Goal: Task Accomplishment & Management: Use online tool/utility

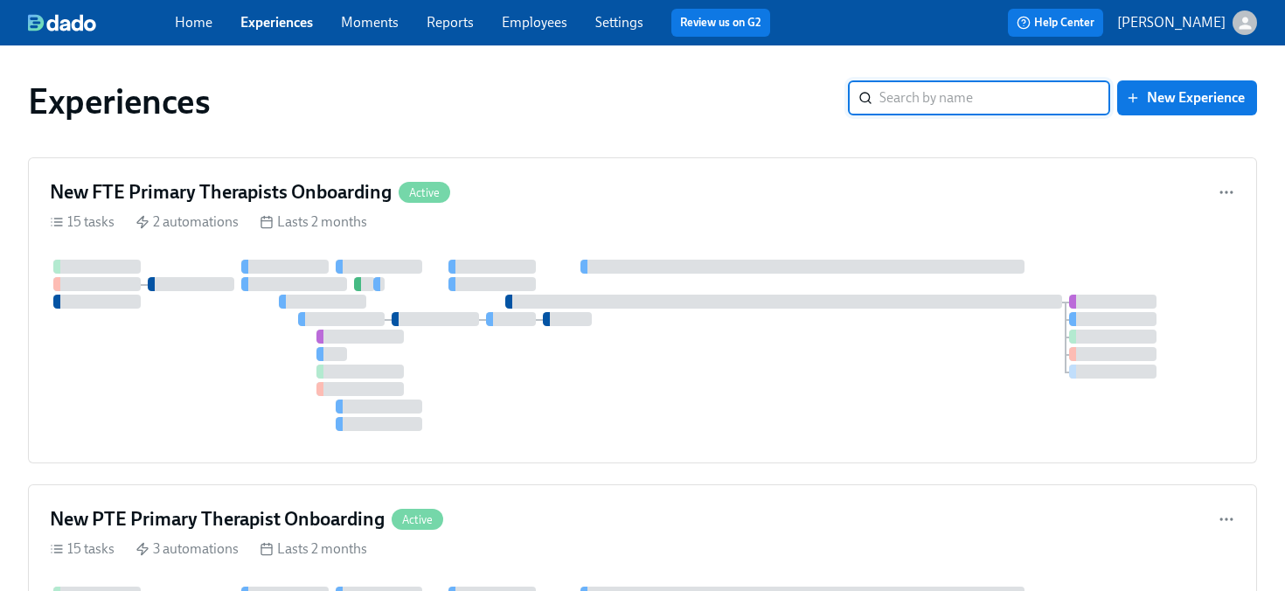
scroll to position [592, 0]
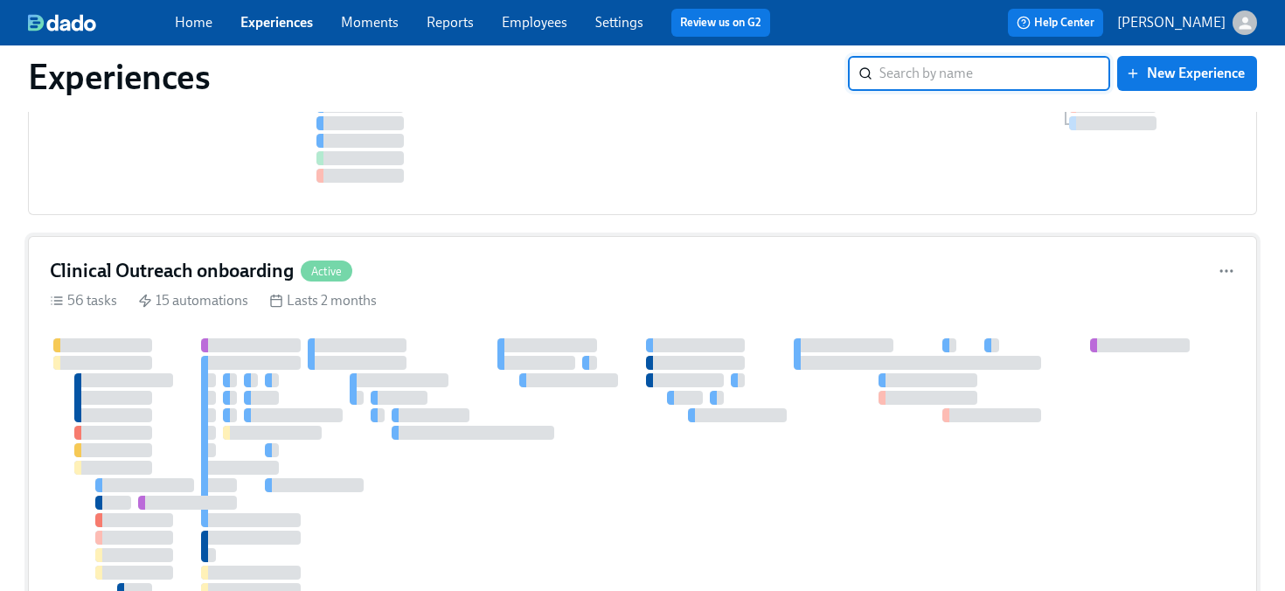
click at [408, 258] on div "Clinical Outreach onboarding Active" at bounding box center [642, 271] width 1185 height 26
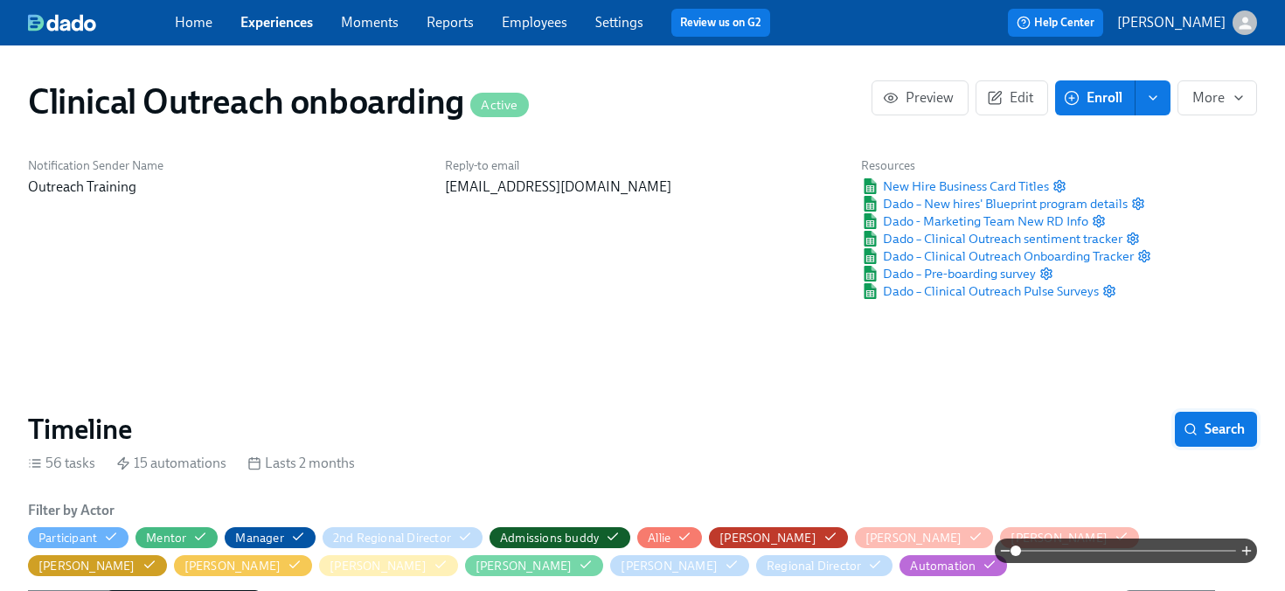
scroll to position [107, 0]
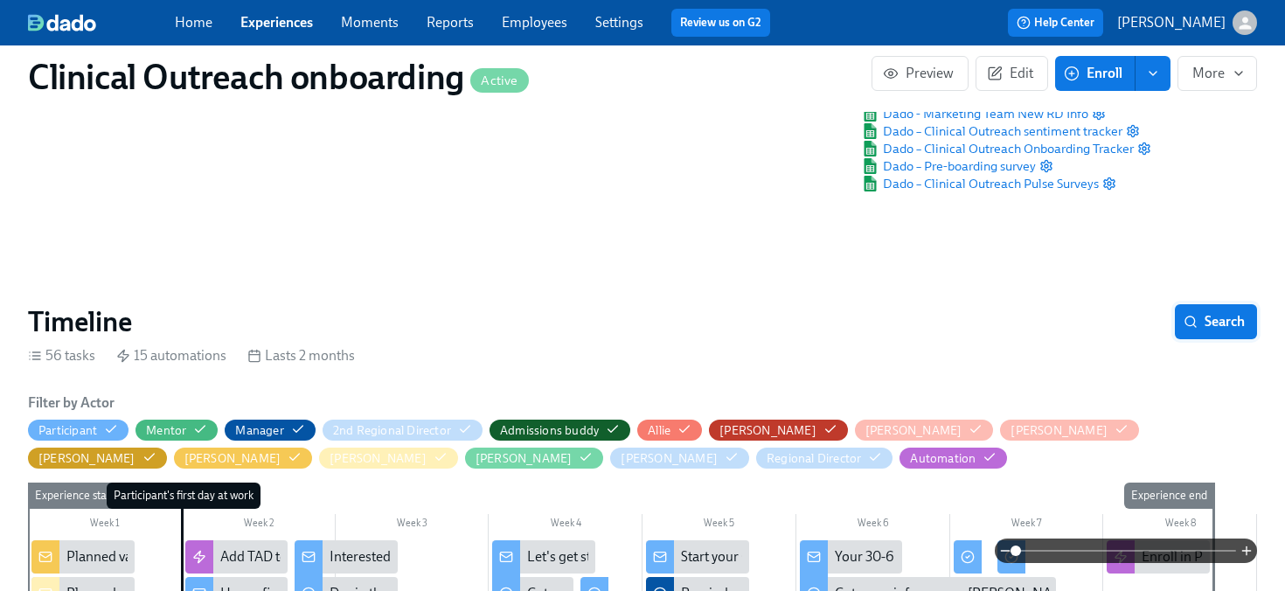
click at [1242, 322] on span "Search" at bounding box center [1216, 321] width 58 height 17
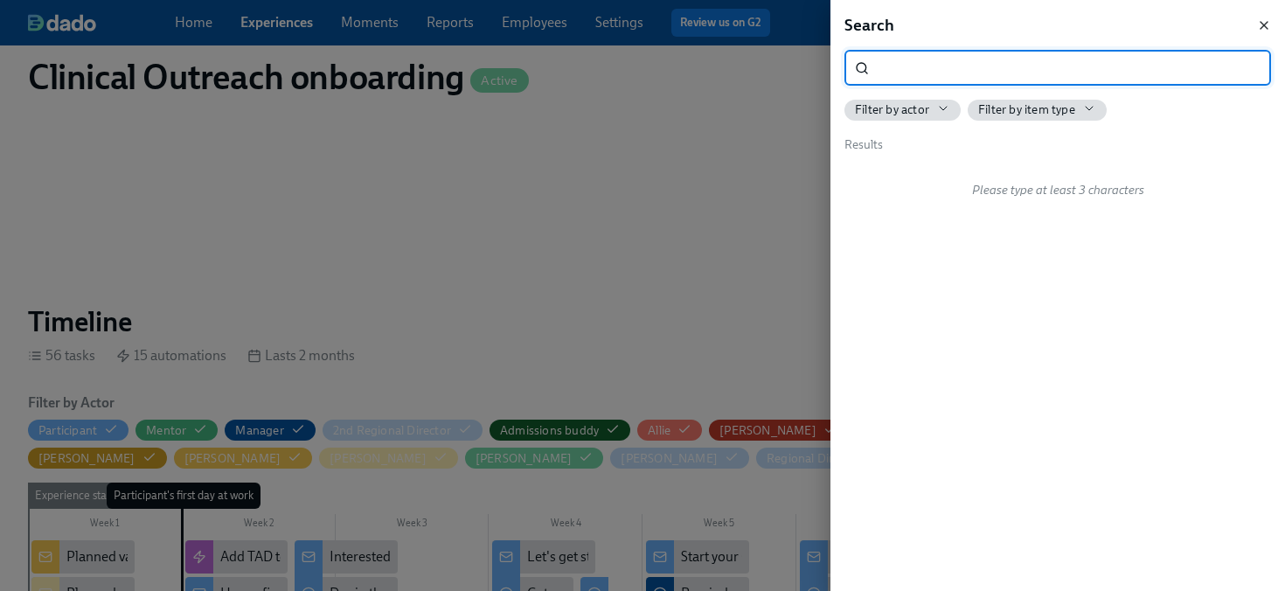
click at [1265, 23] on icon "button" at bounding box center [1263, 25] width 7 height 7
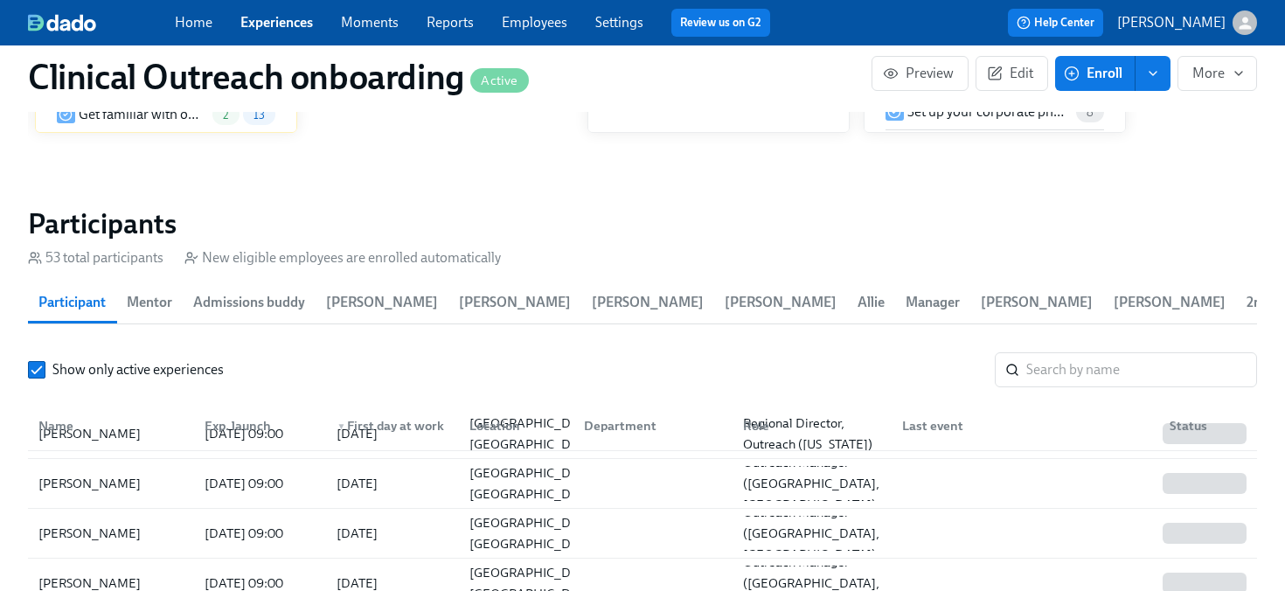
scroll to position [46, 0]
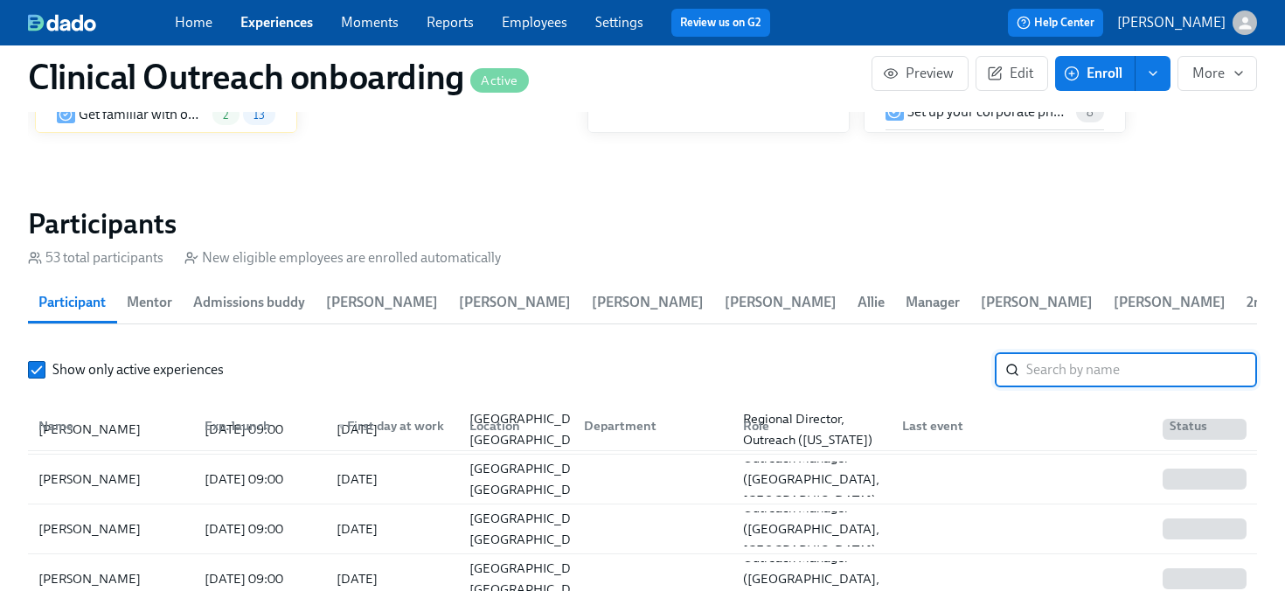
click at [1097, 372] on input "search" at bounding box center [1141, 369] width 231 height 35
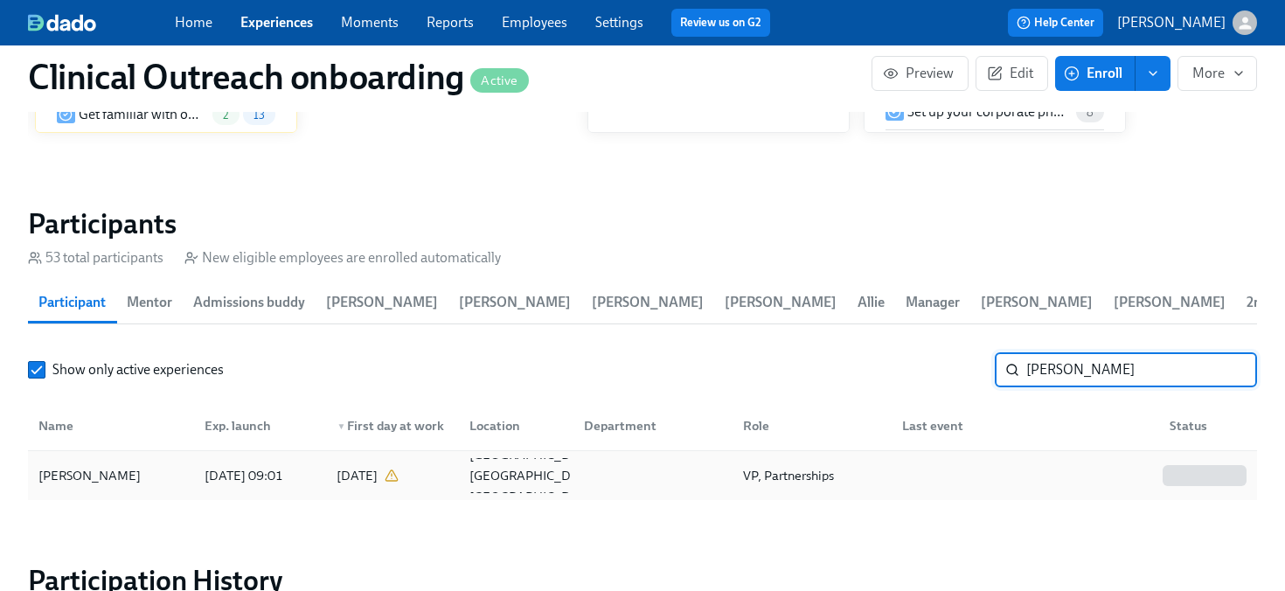
type input "[PERSON_NAME]"
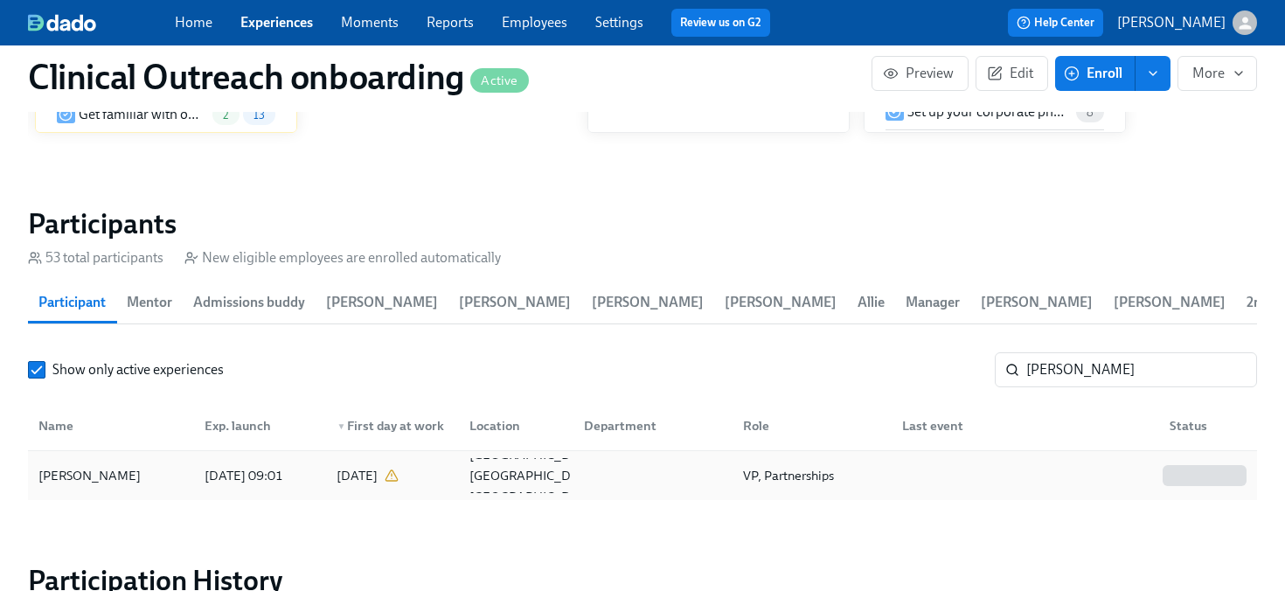
click at [96, 471] on div "[PERSON_NAME]" at bounding box center [89, 475] width 116 height 21
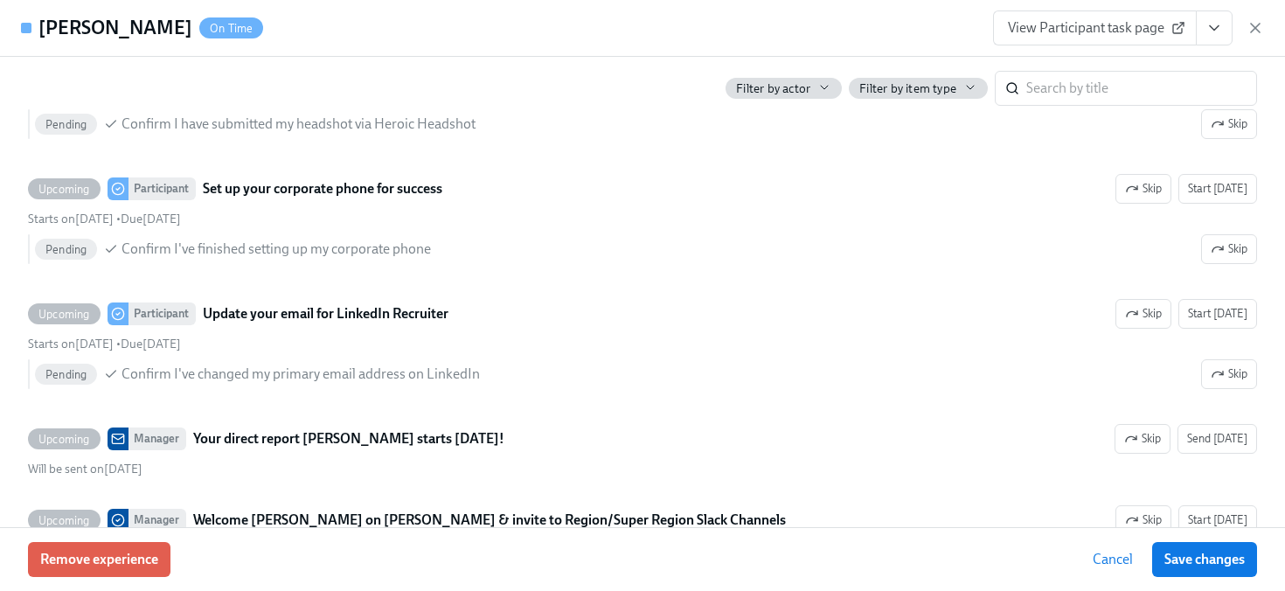
scroll to position [9495, 0]
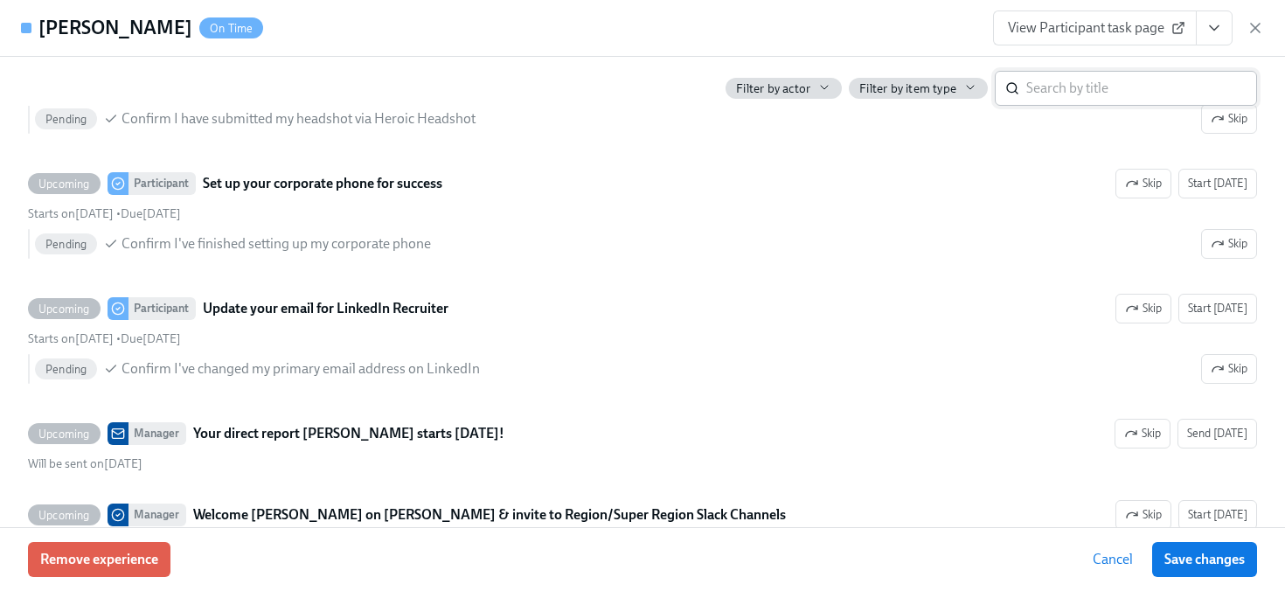
click at [1044, 90] on input "search" at bounding box center [1141, 88] width 231 height 35
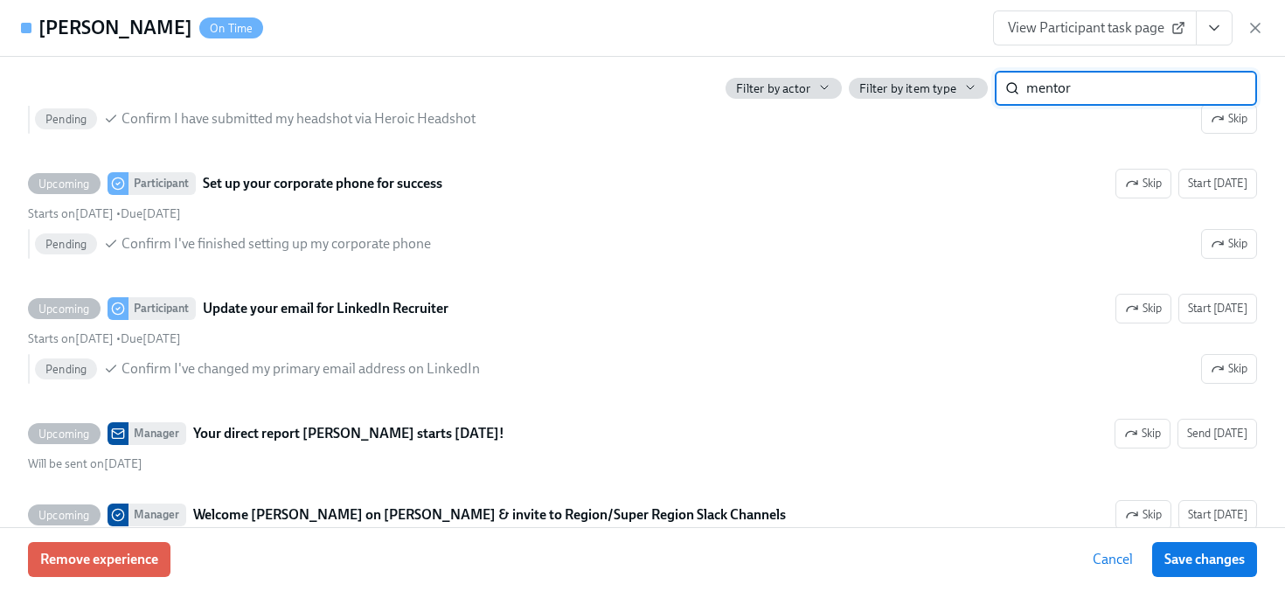
scroll to position [1214, 0]
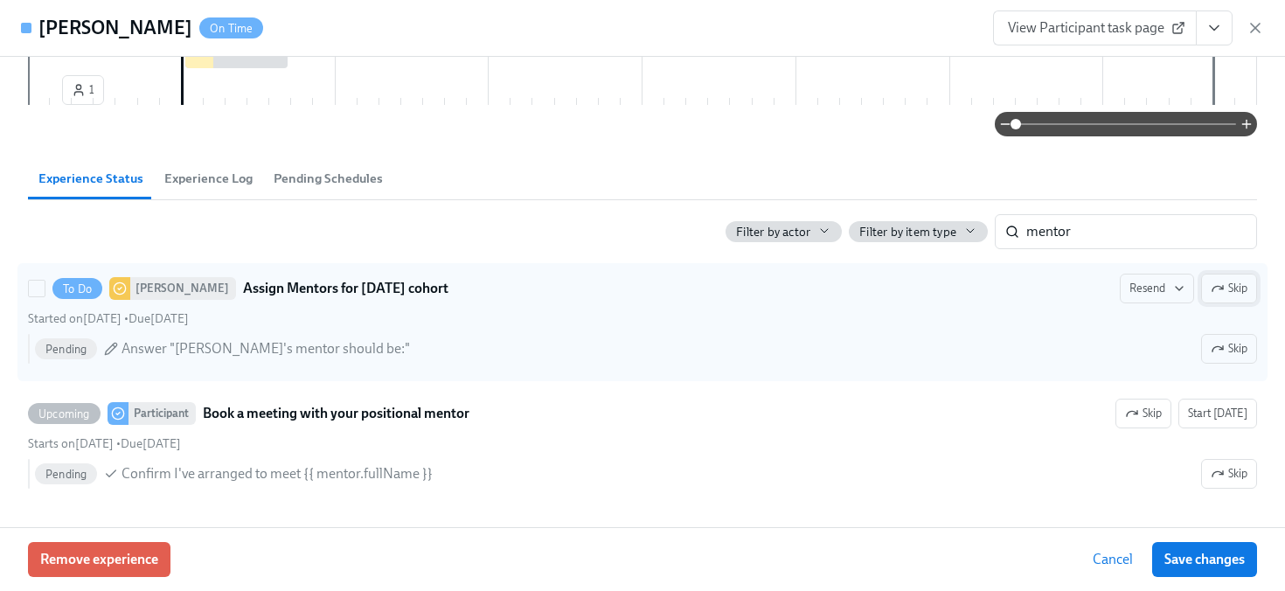
click at [1232, 282] on span "Skip" at bounding box center [1228, 288] width 37 height 17
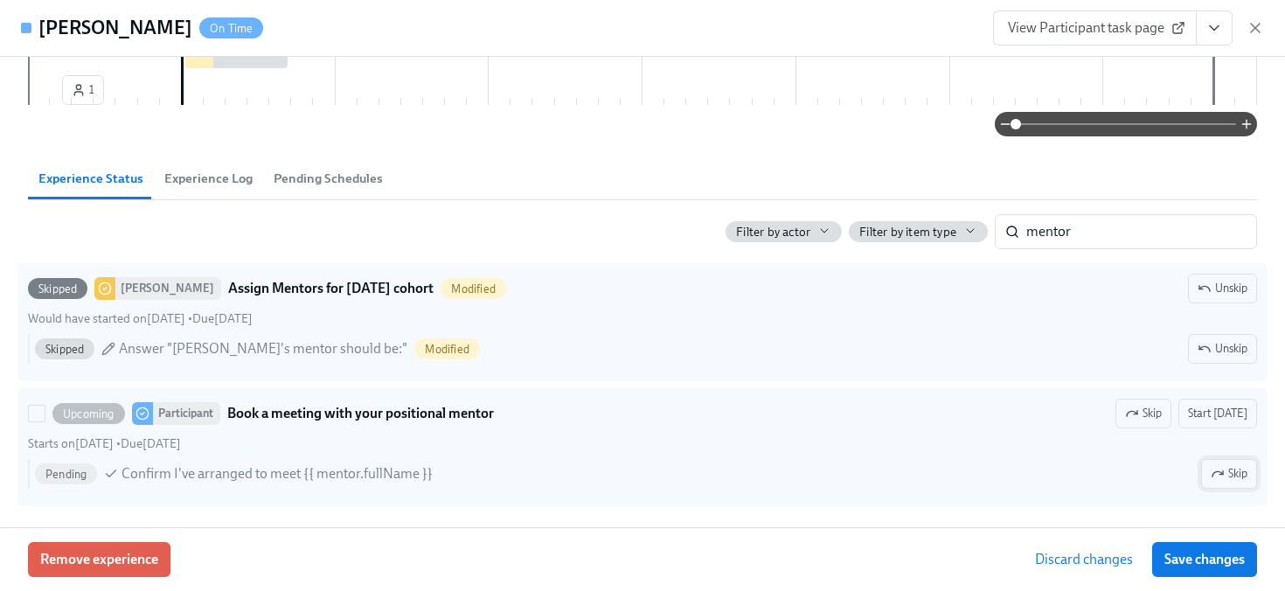
click at [1235, 482] on button "Skip" at bounding box center [1229, 474] width 56 height 30
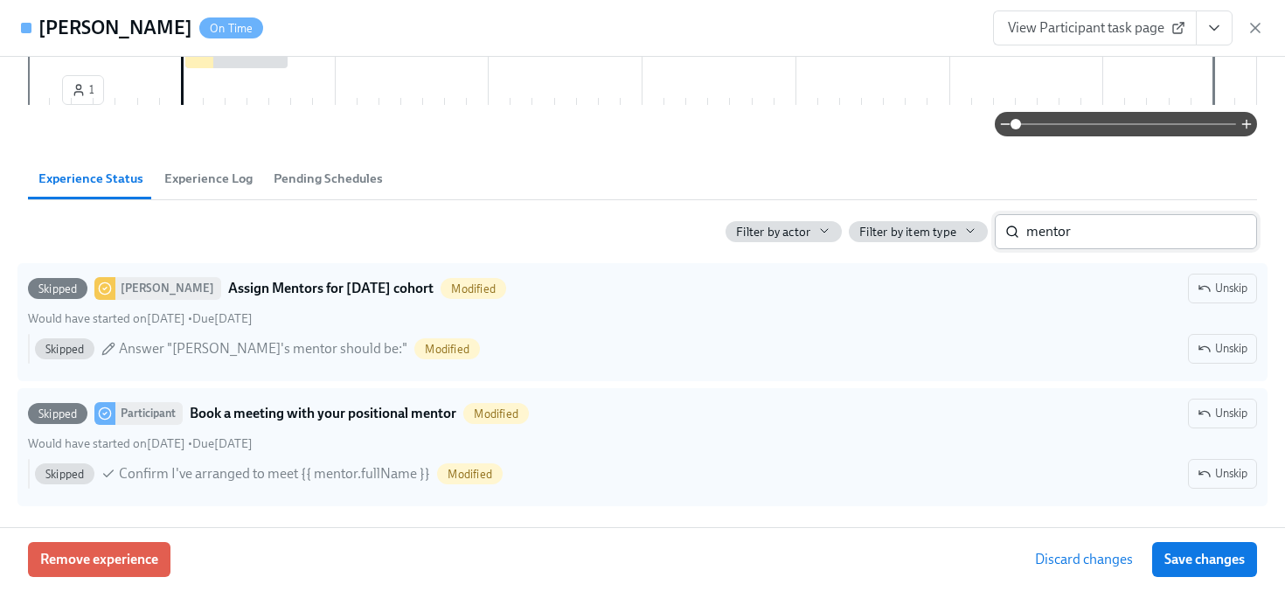
click at [1070, 225] on input "mentor" at bounding box center [1141, 231] width 231 height 35
click at [1183, 551] on span "Save changes" at bounding box center [1204, 559] width 80 height 17
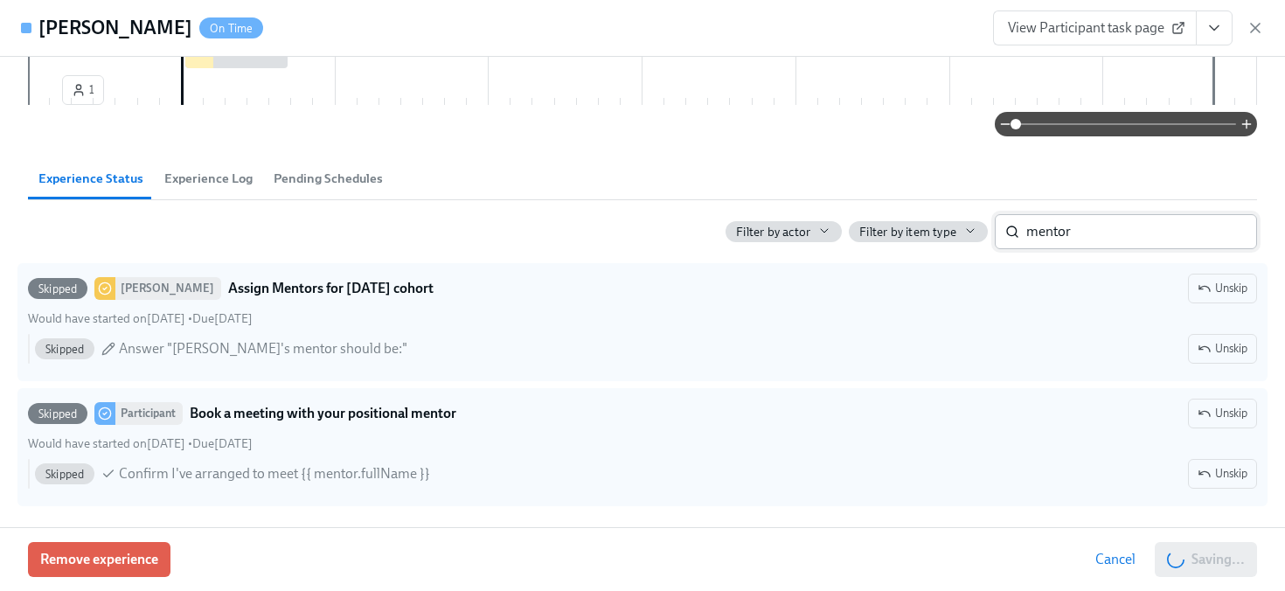
scroll to position [0, 18639]
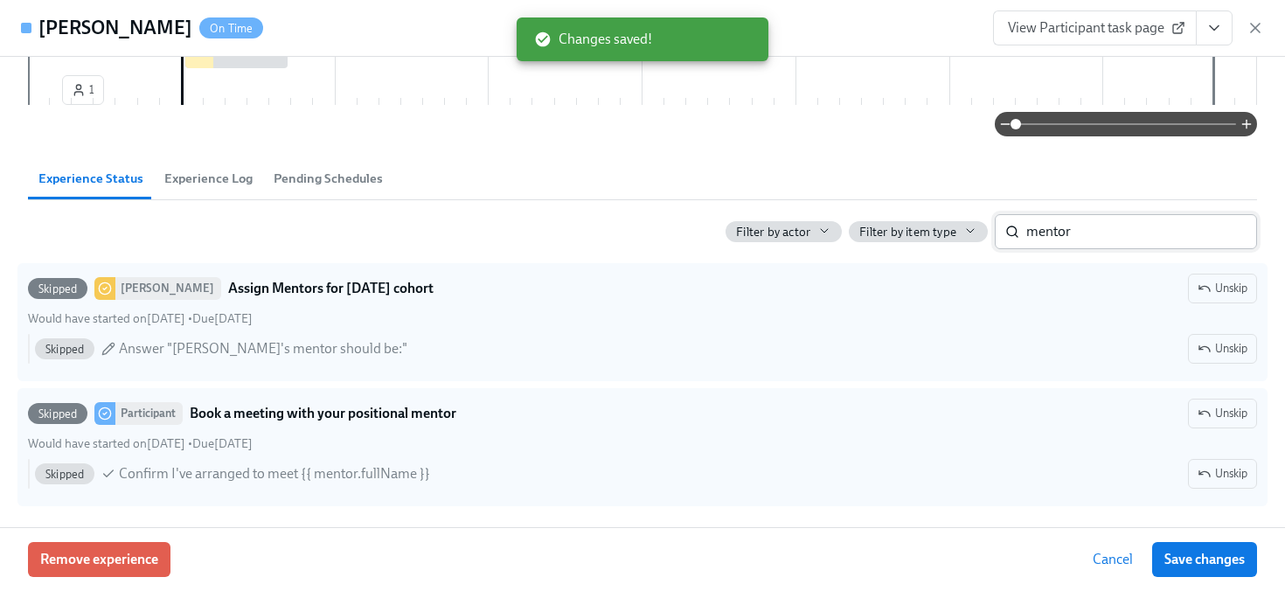
click at [1065, 240] on input "mentor" at bounding box center [1141, 231] width 231 height 35
type input "shadow"
